Goal: Task Accomplishment & Management: Complete application form

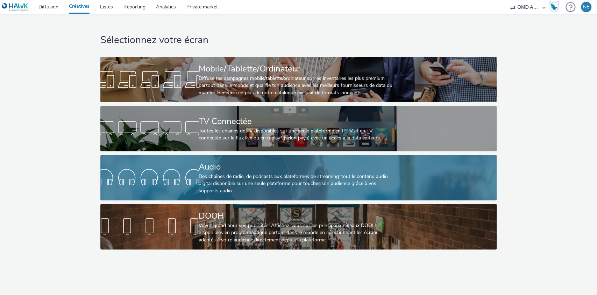
click at [208, 172] on div "Audio" at bounding box center [297, 167] width 197 height 12
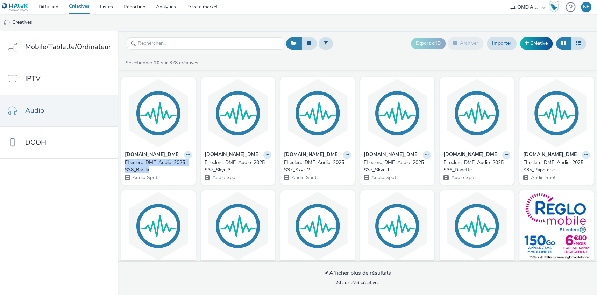
drag, startPoint x: 121, startPoint y: 161, endPoint x: 159, endPoint y: 167, distance: 38.6
click at [159, 167] on div "[DOMAIN_NAME]_DME ELeclerc_DME_Audio_2025_S38_Barilla Audio Spot" at bounding box center [158, 165] width 74 height 37
copy div "ELeclerc_DME_Audio_2025_S38_Barilla"
click at [522, 43] on link "Créative" at bounding box center [536, 43] width 33 height 13
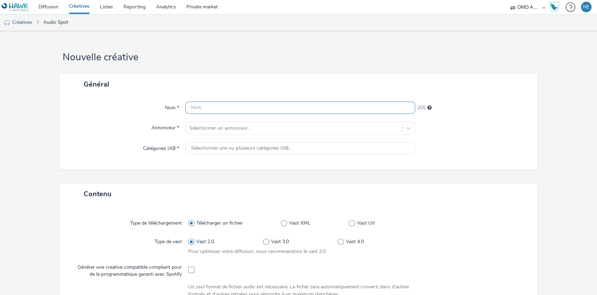
click at [243, 106] on input "text" at bounding box center [301, 108] width 230 height 12
paste input "ELeclerc_DME_Audio_2025_S38_Barilla"
click at [261, 109] on input "ELeclerc_DME_Audio_2025_S38_Barilla" at bounding box center [301, 108] width 230 height 12
drag, startPoint x: 264, startPoint y: 108, endPoint x: 303, endPoint y: 105, distance: 38.6
click at [303, 105] on input "ELeclerc_DME_Audio_2025_S39_Barilla" at bounding box center [301, 108] width 230 height 12
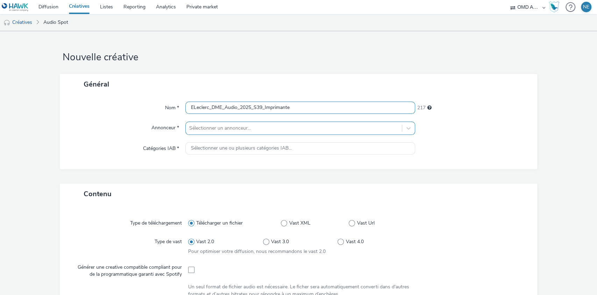
type input "ELeclerc_DME_Audio_2025_S39_Imprimante"
click at [273, 125] on div at bounding box center [294, 128] width 210 height 8
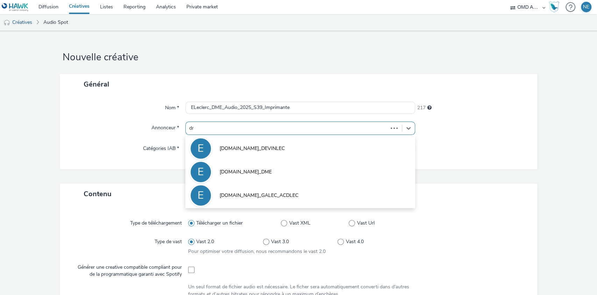
type input "dme"
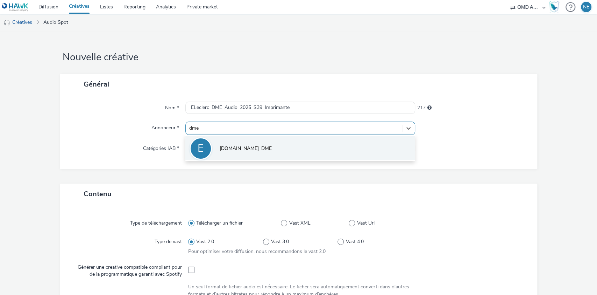
click at [261, 147] on li "E [DOMAIN_NAME]_DME" at bounding box center [301, 147] width 230 height 23
type input "[URL][DOMAIN_NAME][PERSON_NAME]"
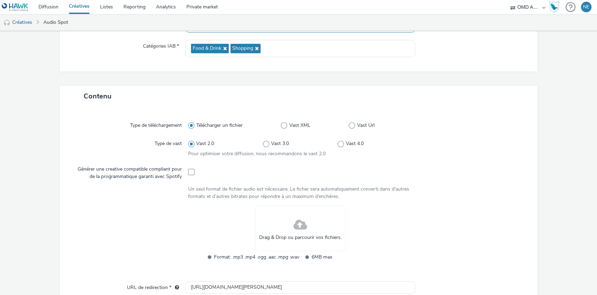
scroll to position [183, 0]
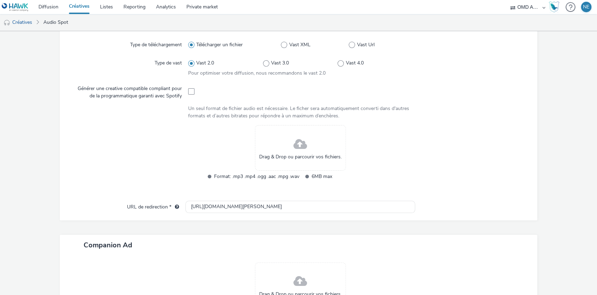
click at [295, 152] on span at bounding box center [301, 144] width 14 height 19
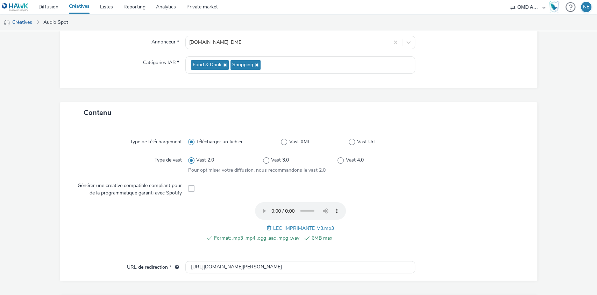
scroll to position [224, 0]
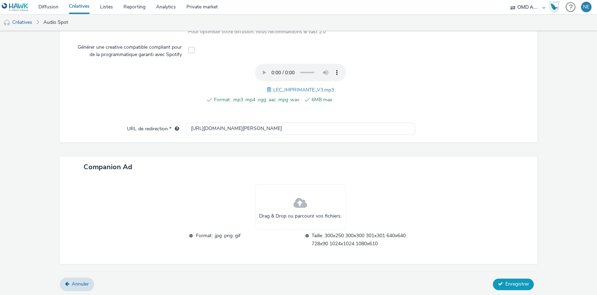
click at [515, 282] on span "Enregistrer" at bounding box center [517, 283] width 24 height 7
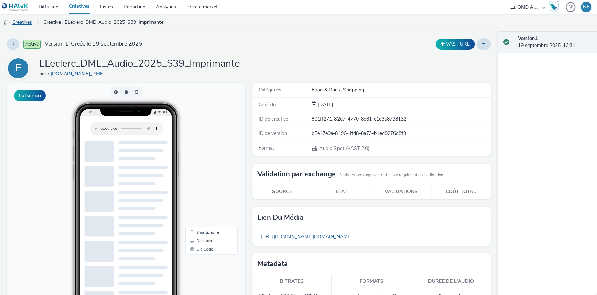
click at [28, 21] on link "Créatives" at bounding box center [18, 22] width 36 height 17
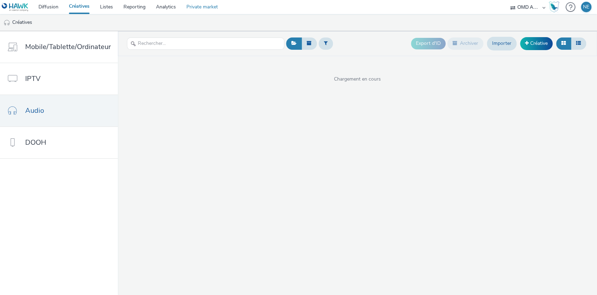
click at [192, 7] on link "Private market" at bounding box center [202, 7] width 42 height 14
